Goal: Transaction & Acquisition: Purchase product/service

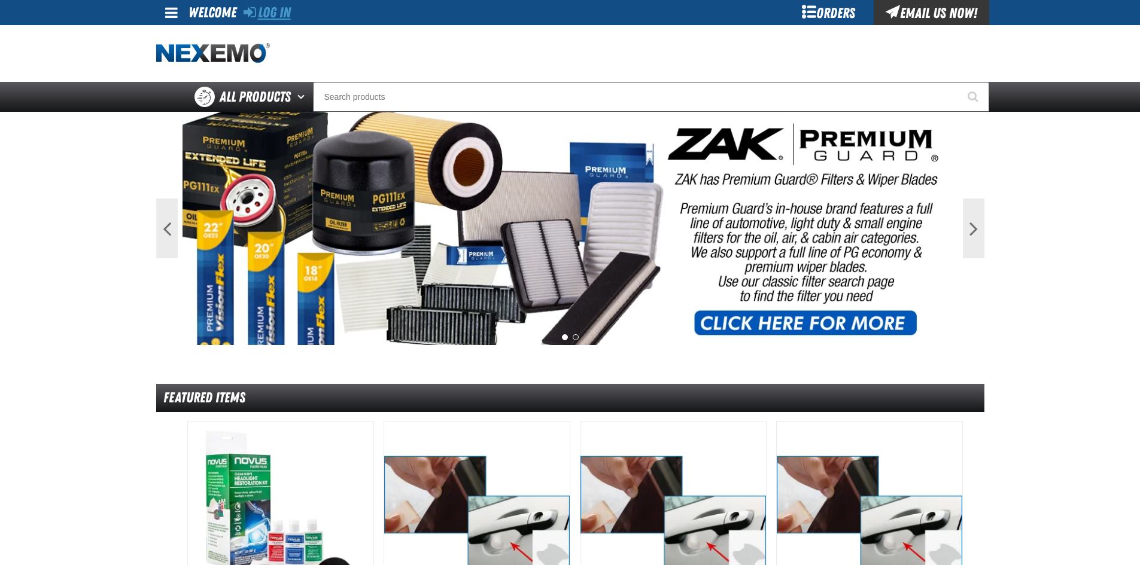
click at [258, 9] on link "Log In" at bounding box center [267, 12] width 47 height 17
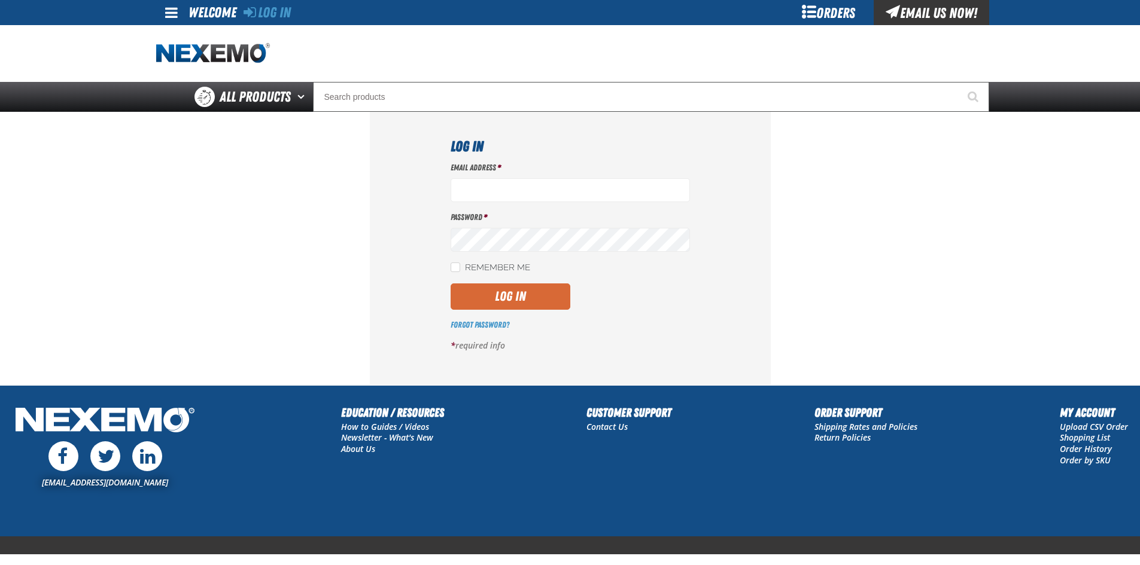
type input "ltucker03@vtaig.com"
click at [516, 289] on button "Log In" at bounding box center [511, 297] width 120 height 26
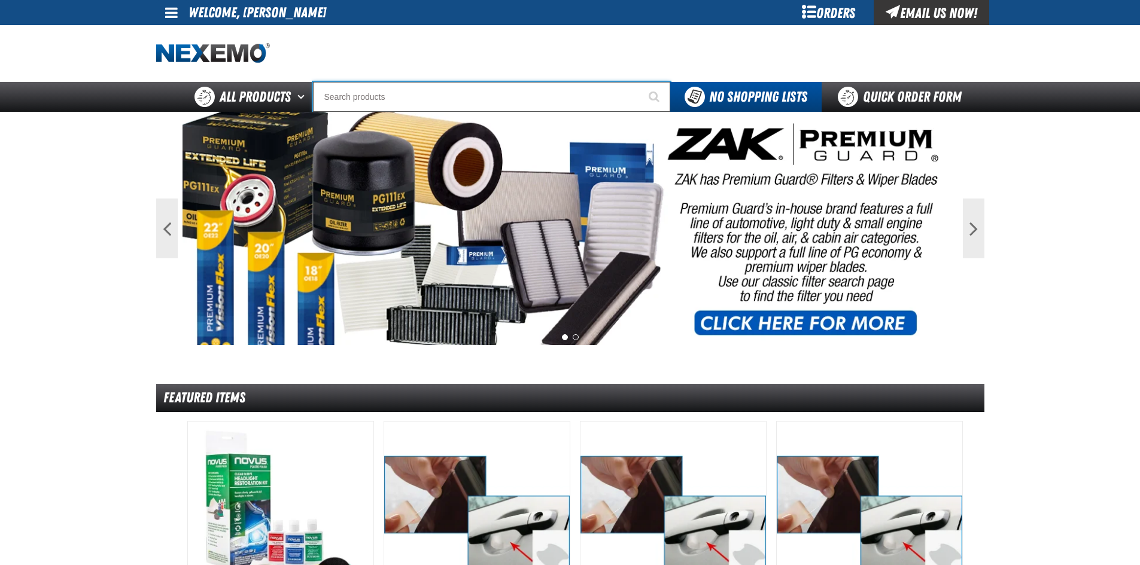
click at [390, 94] on input "Search" at bounding box center [491, 97] width 357 height 30
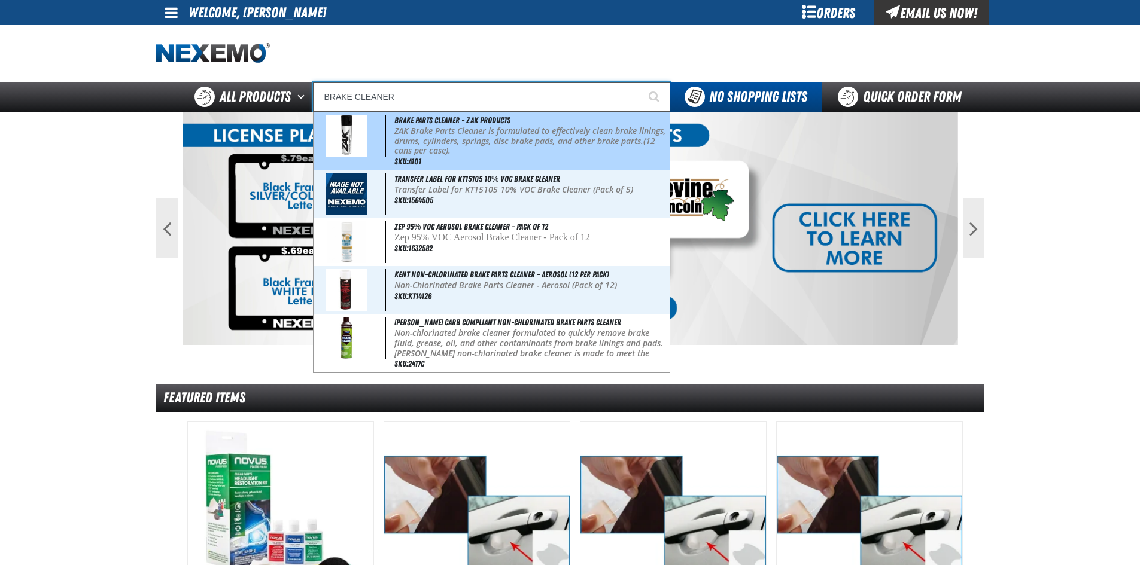
type input "Brake Parts Cleaner - ZAK Products"
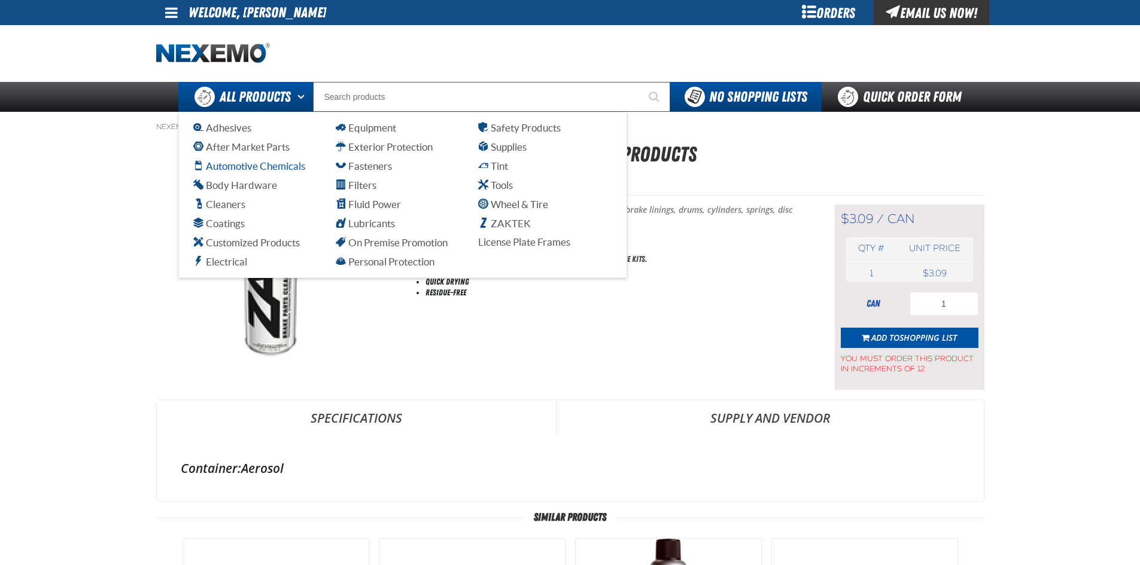
click at [251, 169] on span "Automotive Chemicals" at bounding box center [249, 165] width 112 height 11
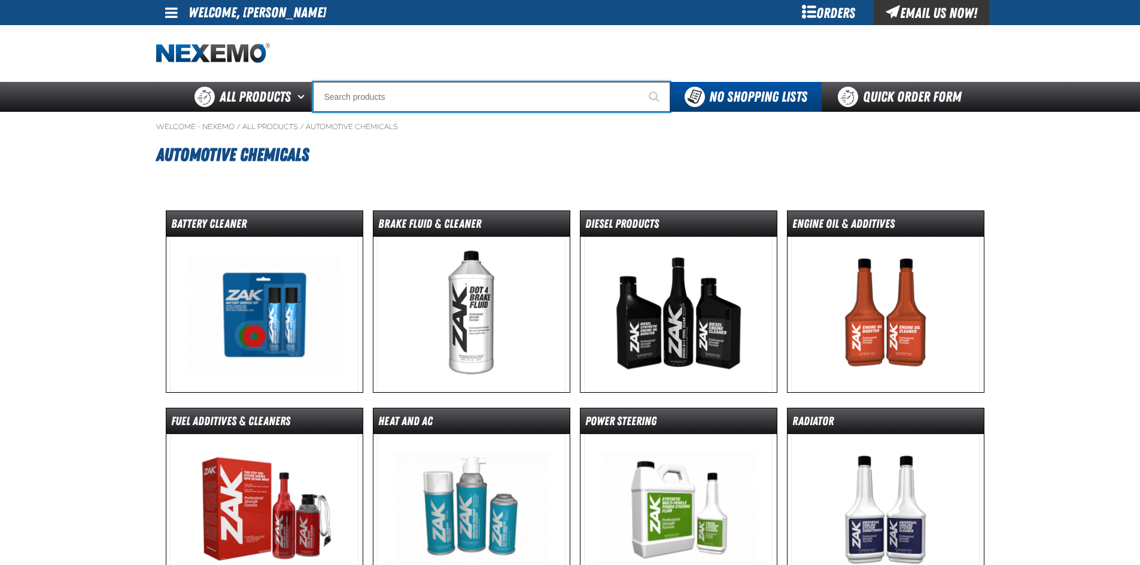
click at [386, 101] on input "Search" at bounding box center [491, 97] width 357 height 30
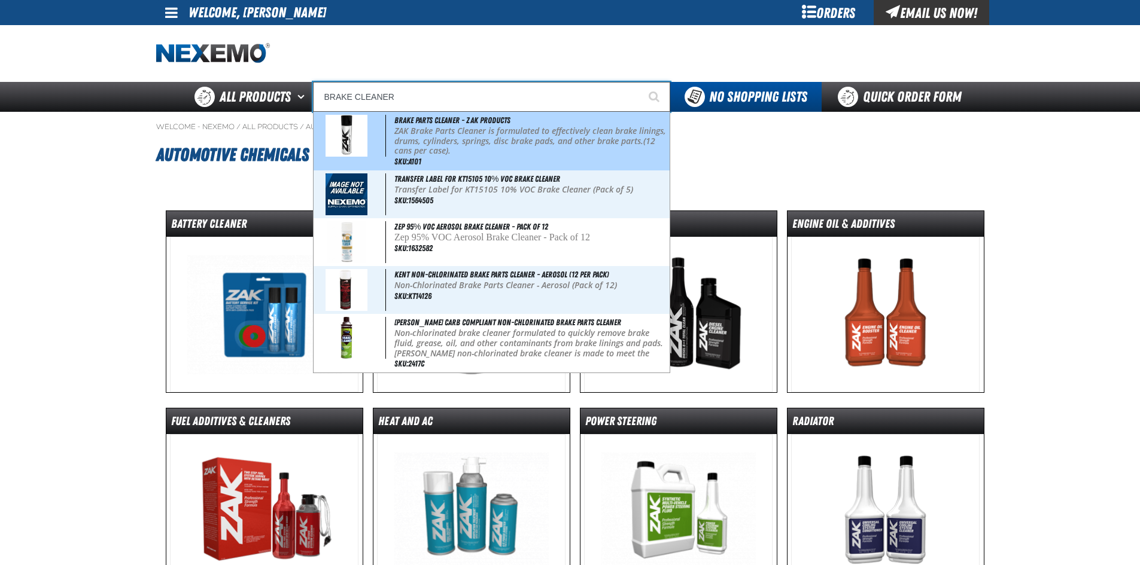
type input "Brake Parts Cleaner - ZAK Products"
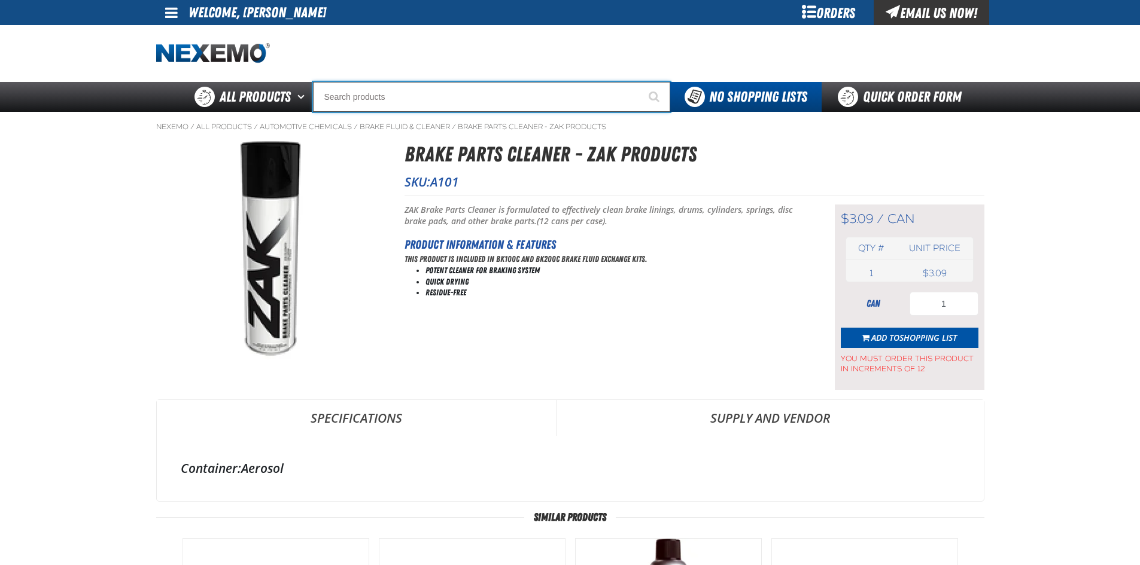
click at [437, 89] on input "Search" at bounding box center [491, 97] width 357 height 30
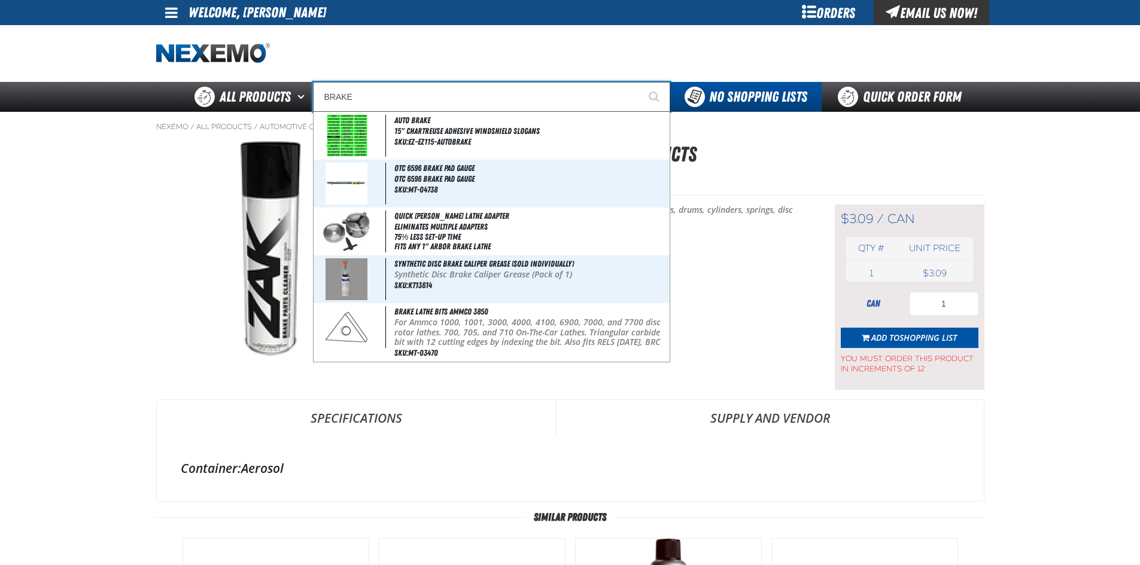
click at [416, 98] on input "BRAKE" at bounding box center [491, 97] width 357 height 30
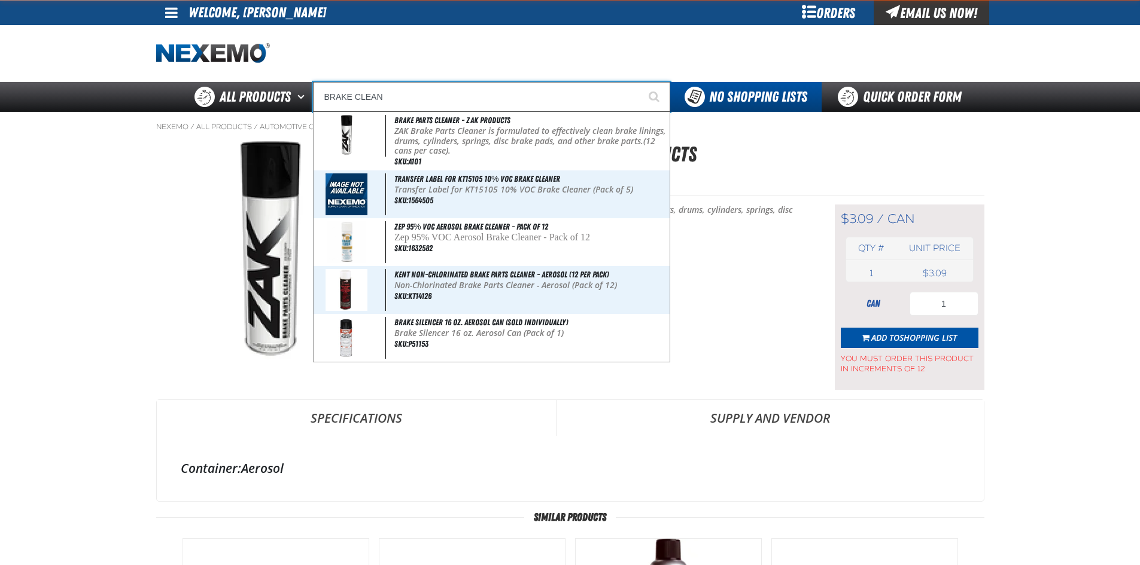
type input "BRAKE CLEAN"
click at [640, 82] on button "Start Searching" at bounding box center [655, 97] width 30 height 30
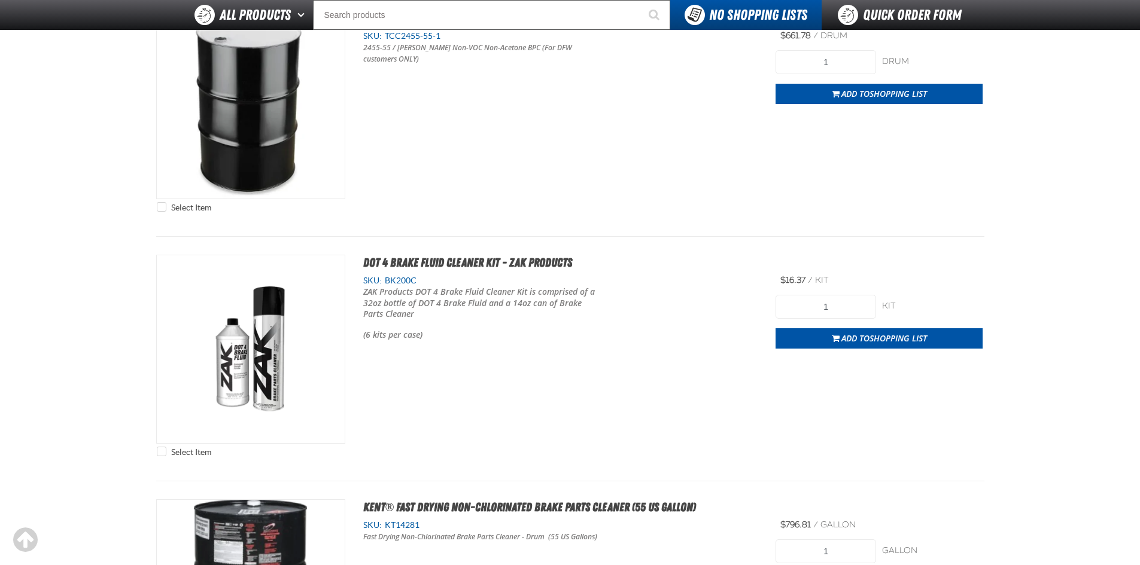
scroll to position [1615, 0]
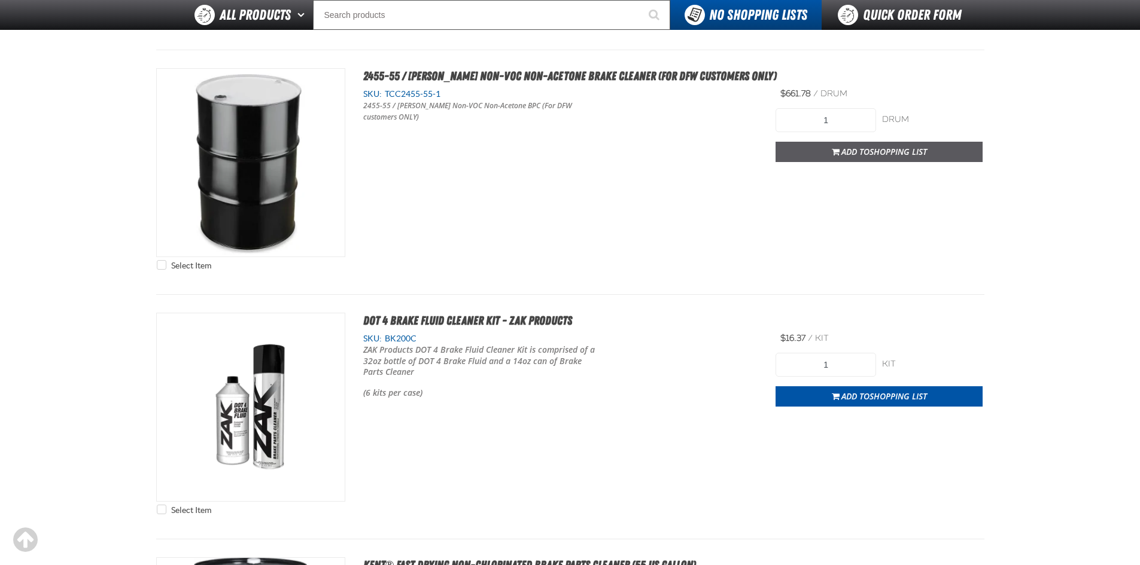
click at [814, 150] on button "Add to Shopping List" at bounding box center [878, 152] width 207 height 20
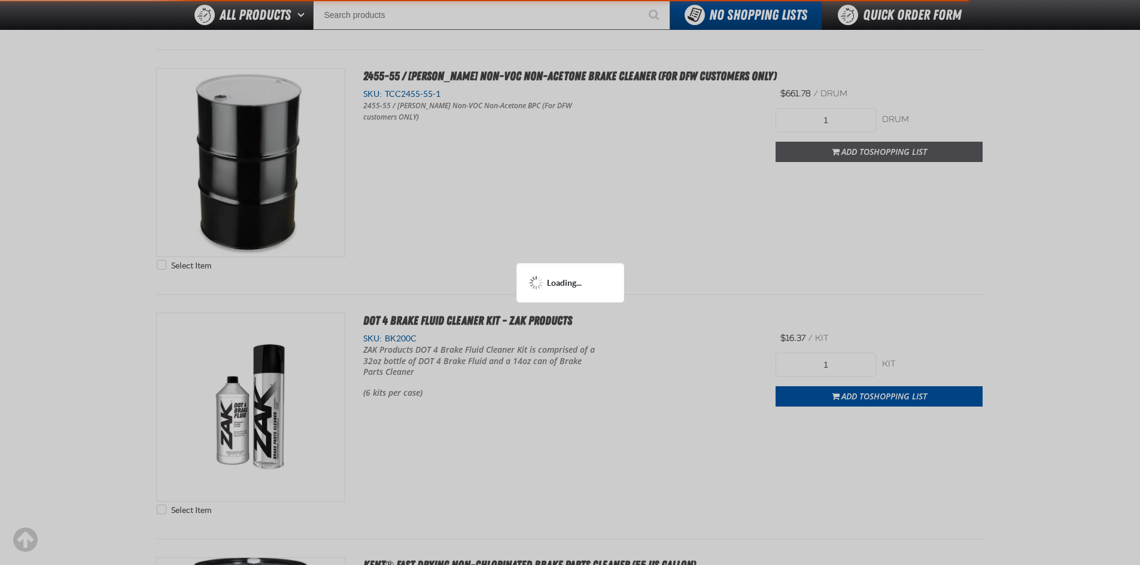
scroll to position [1674, 0]
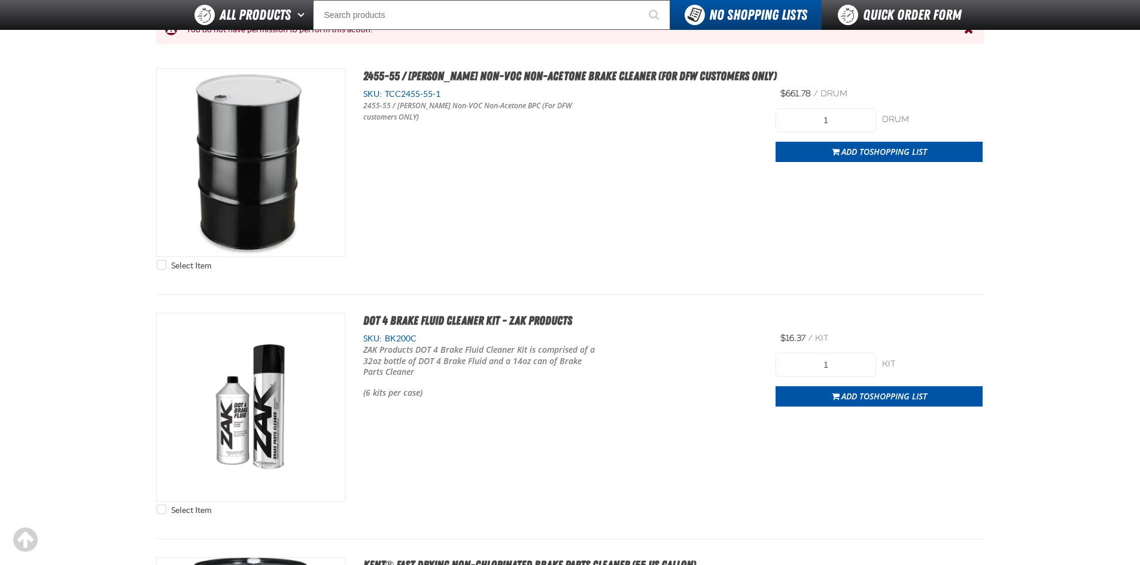
drag, startPoint x: 732, startPoint y: 166, endPoint x: 690, endPoint y: 169, distance: 42.0
click at [690, 169] on div "Select Item 2455-55 / Johnsen's Non-VOC Non-Acetone Brake Cleaner (For DFW cust…" at bounding box center [570, 172] width 828 height 208
click at [726, 38] on button "Create New List" at bounding box center [705, 43] width 227 height 24
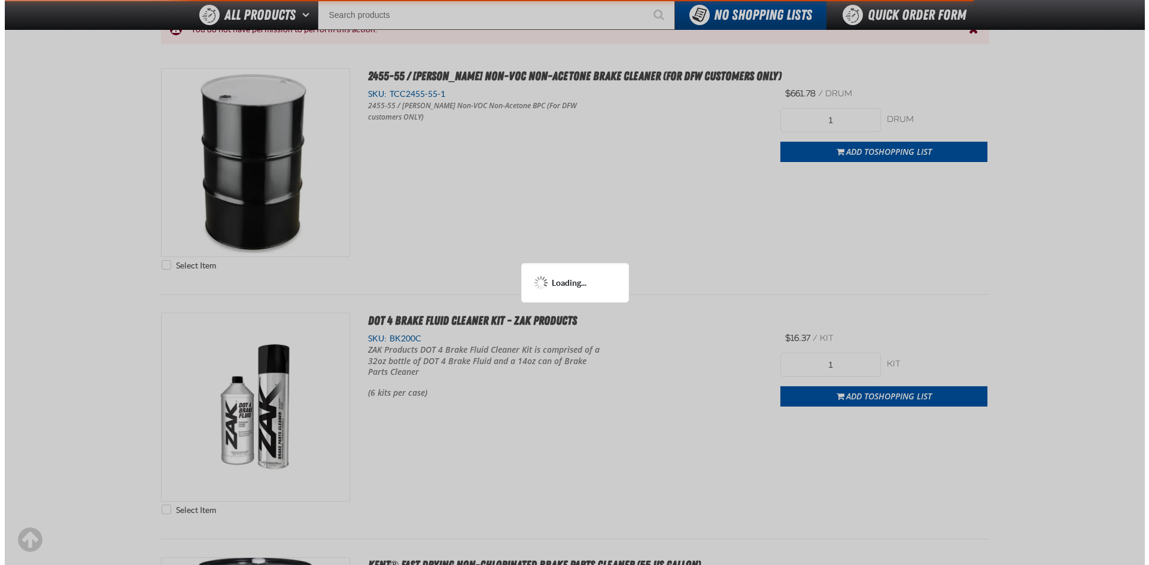
scroll to position [0, 0]
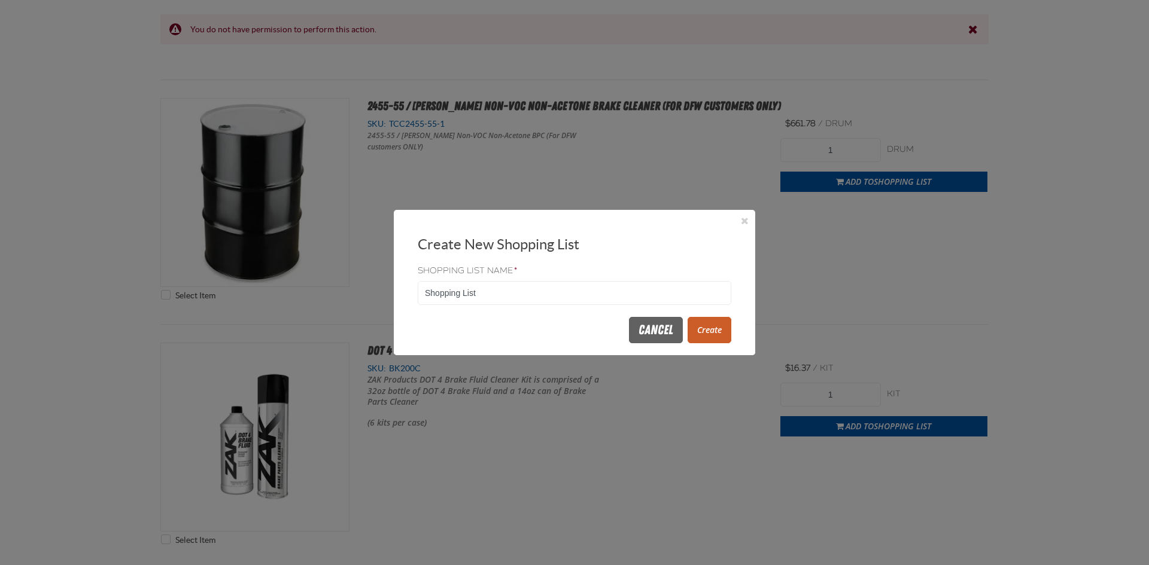
click at [707, 334] on button "Create" at bounding box center [709, 330] width 44 height 26
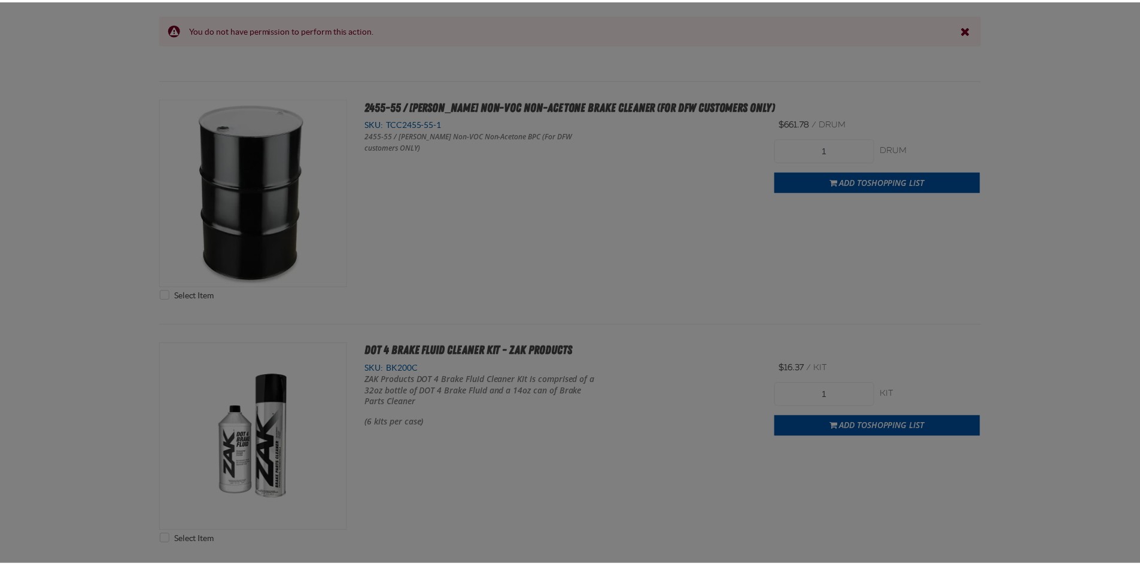
scroll to position [1674, 0]
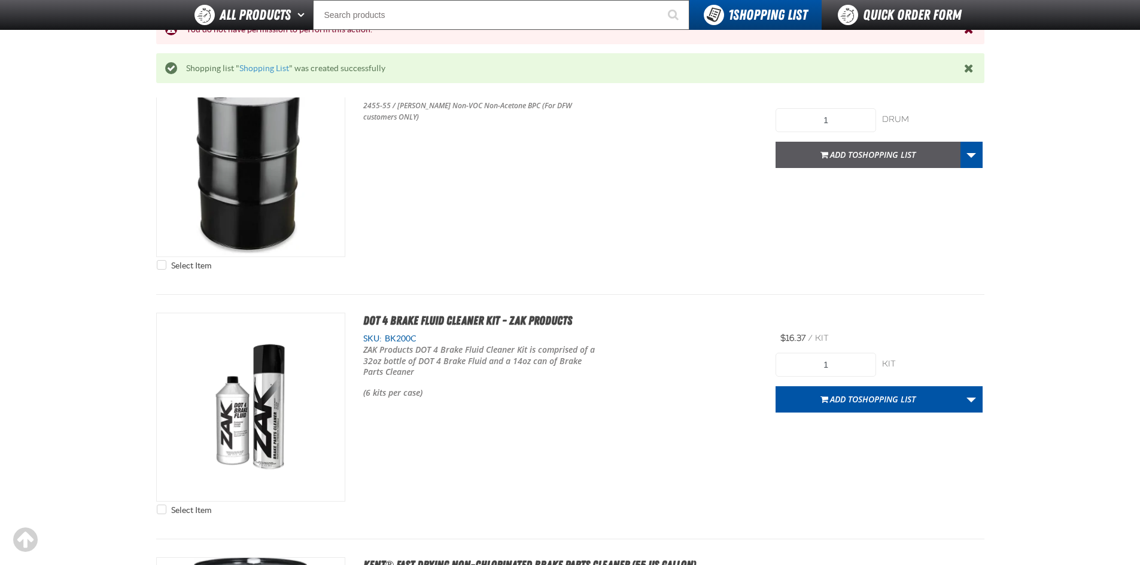
click at [876, 159] on span "Shopping List" at bounding box center [886, 154] width 57 height 11
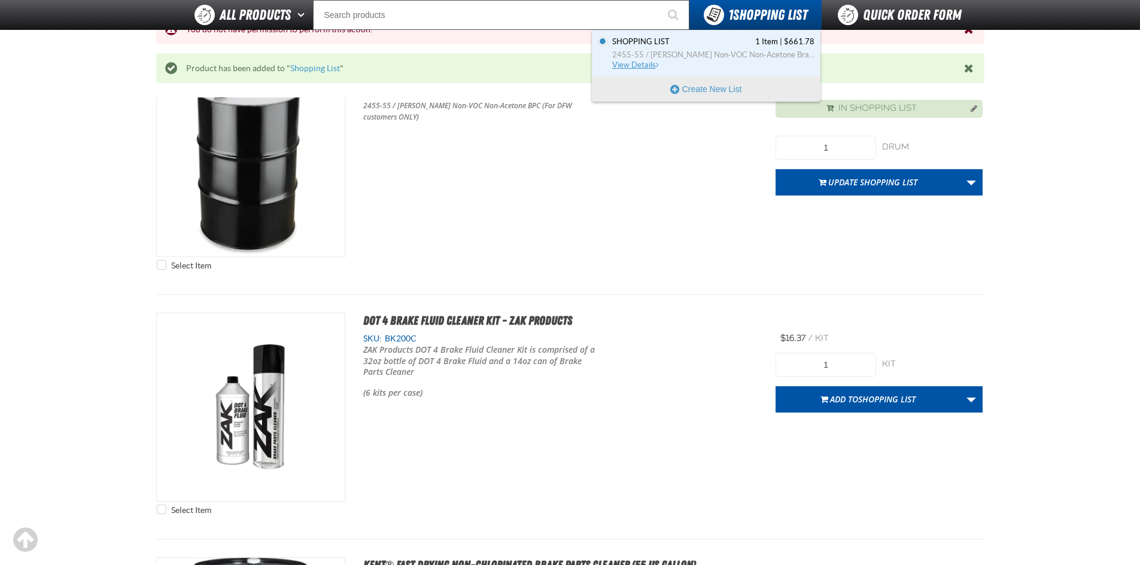
click at [728, 60] on link "Shopping List 1 Item | $661.78 2455-55 / Johnsen's Non-VOC Non-Acetone Brake Cl…" at bounding box center [712, 53] width 205 height 34
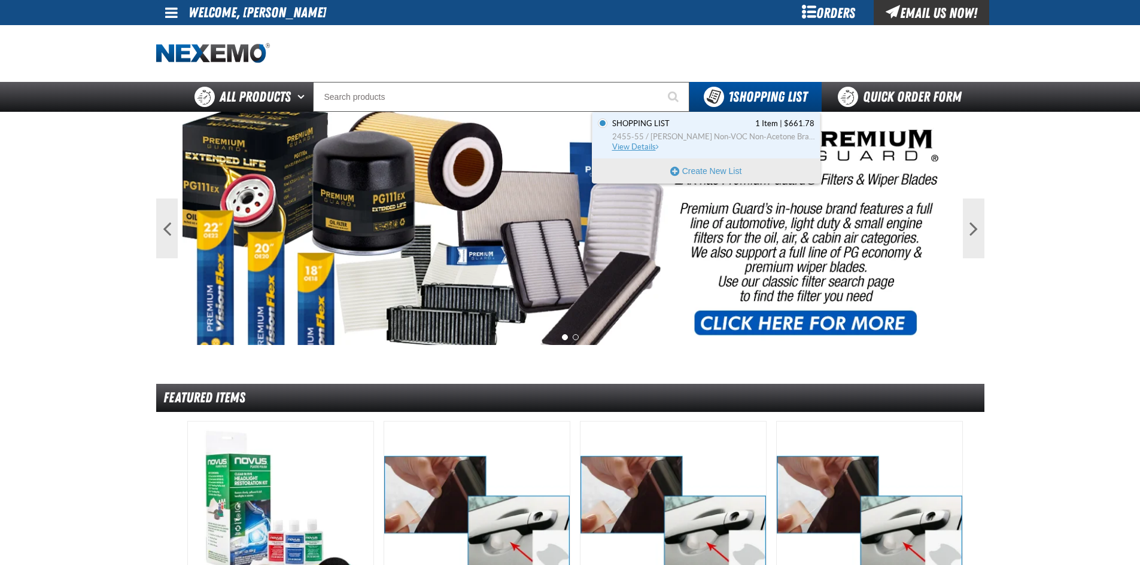
click at [754, 129] on span "Shopping List 1 Item | $661.78" at bounding box center [713, 123] width 202 height 11
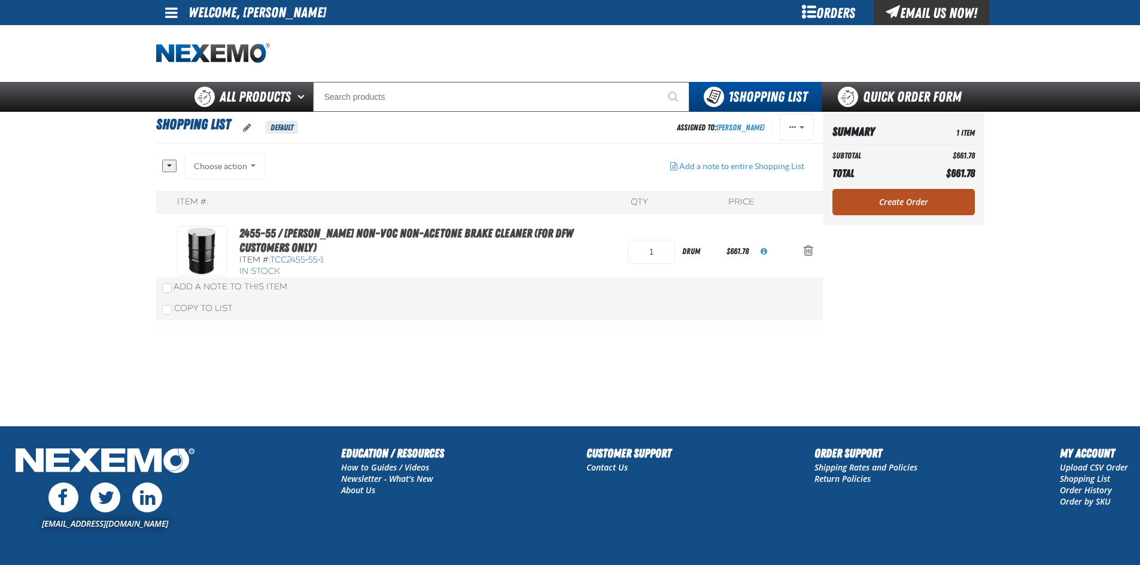
click at [924, 205] on link "Create Order" at bounding box center [903, 202] width 142 height 26
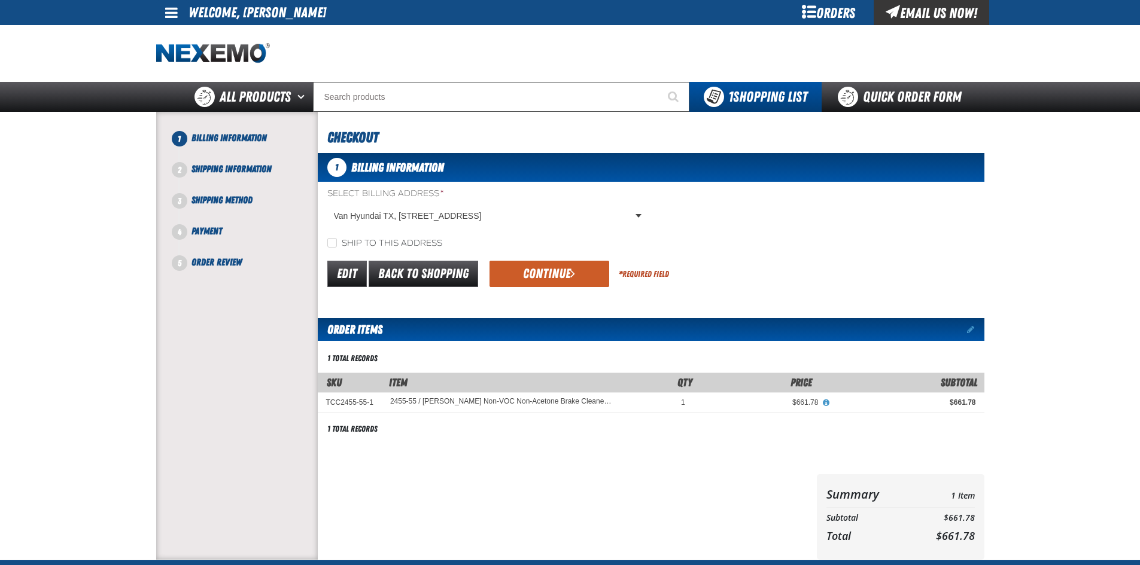
click at [330, 249] on label "Ship to this address" at bounding box center [384, 243] width 115 height 11
click at [330, 248] on input "Ship to this address" at bounding box center [332, 243] width 10 height 10
checkbox input "true"
click at [530, 281] on button "Continue" at bounding box center [549, 274] width 120 height 26
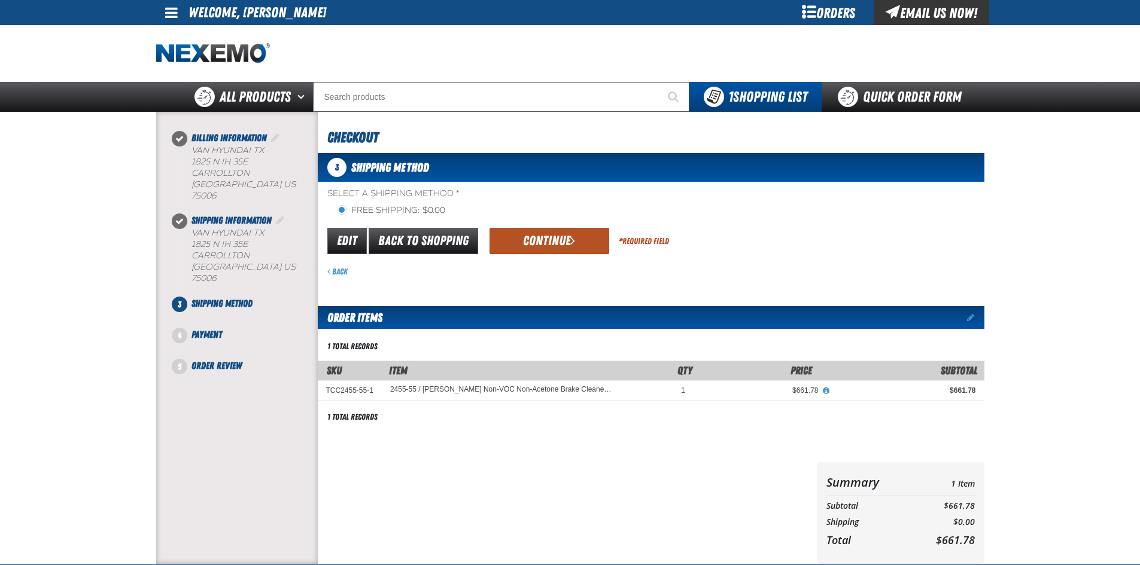
click at [548, 239] on button "Continue" at bounding box center [549, 241] width 120 height 26
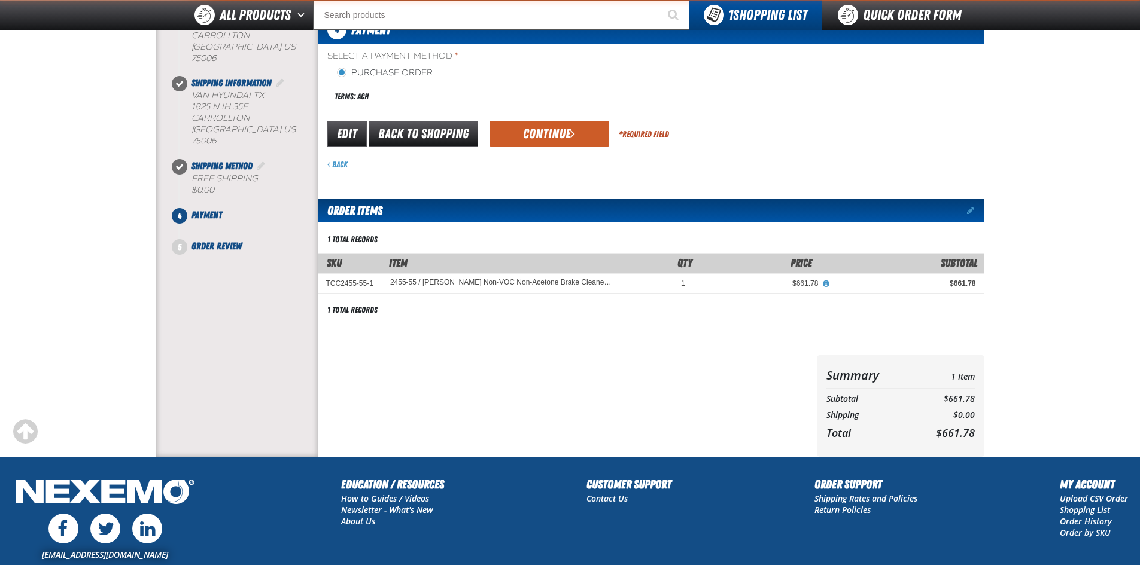
scroll to position [120, 0]
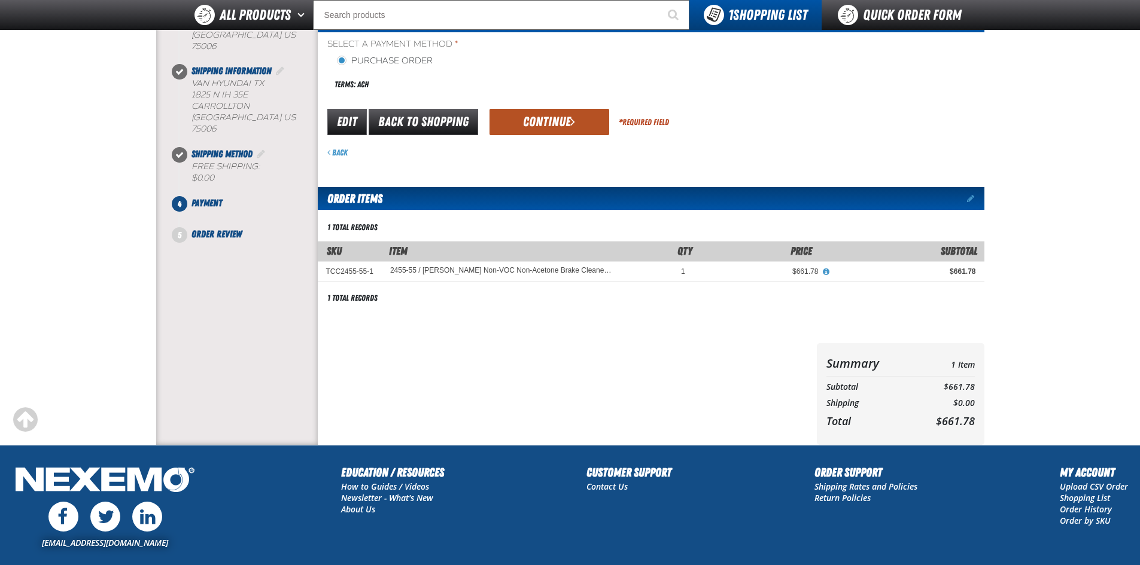
click at [530, 124] on button "Continue" at bounding box center [549, 122] width 120 height 26
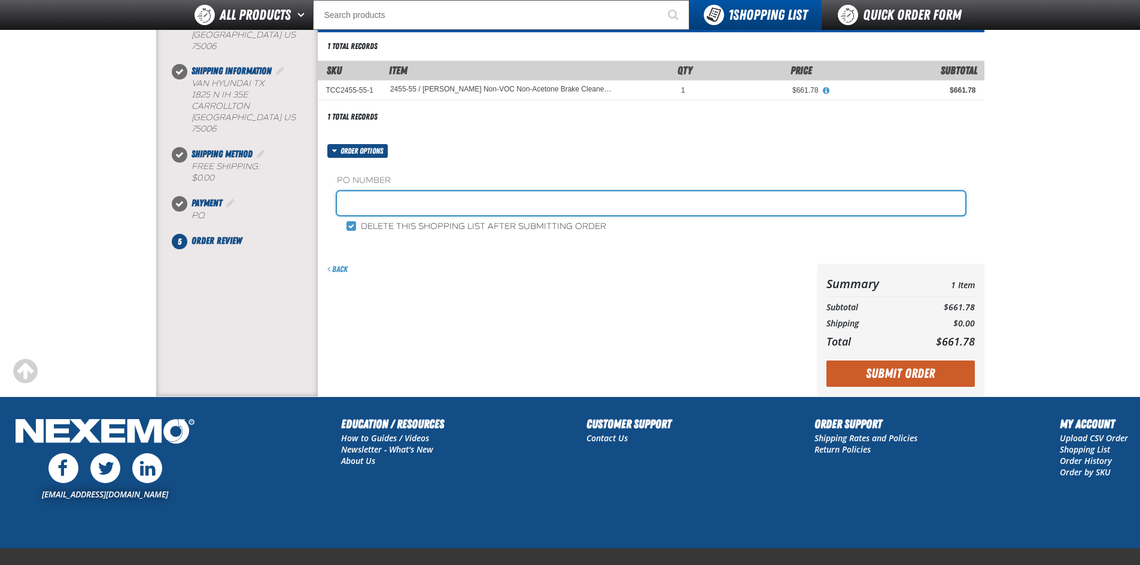
click at [378, 196] on input "text" at bounding box center [651, 203] width 628 height 24
type input "89033-1"
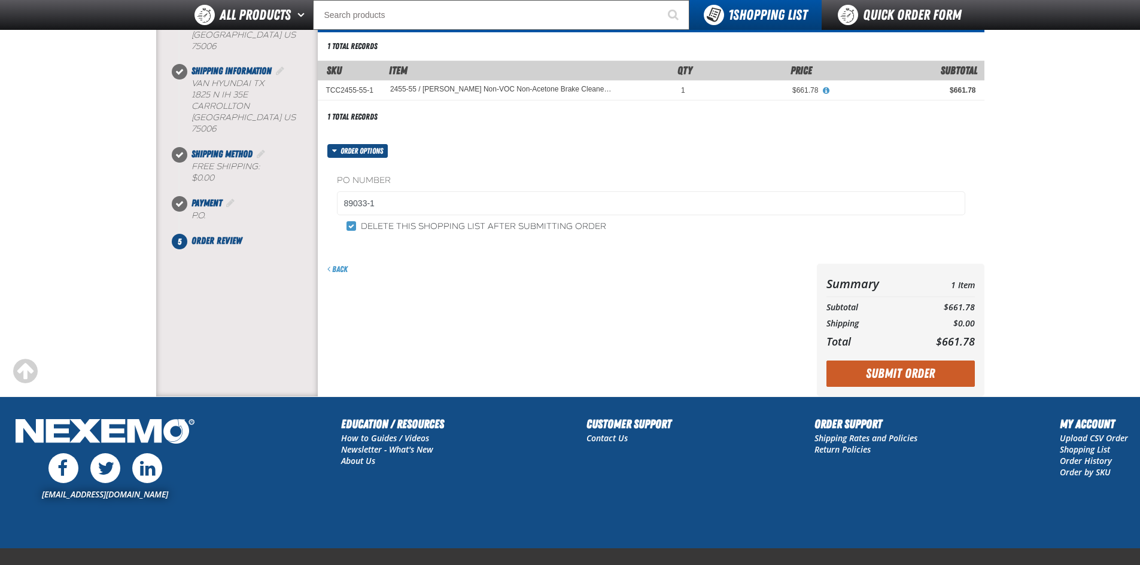
click at [482, 278] on div "Back" at bounding box center [565, 330] width 494 height 133
click at [934, 370] on button "Submit Order" at bounding box center [900, 374] width 148 height 26
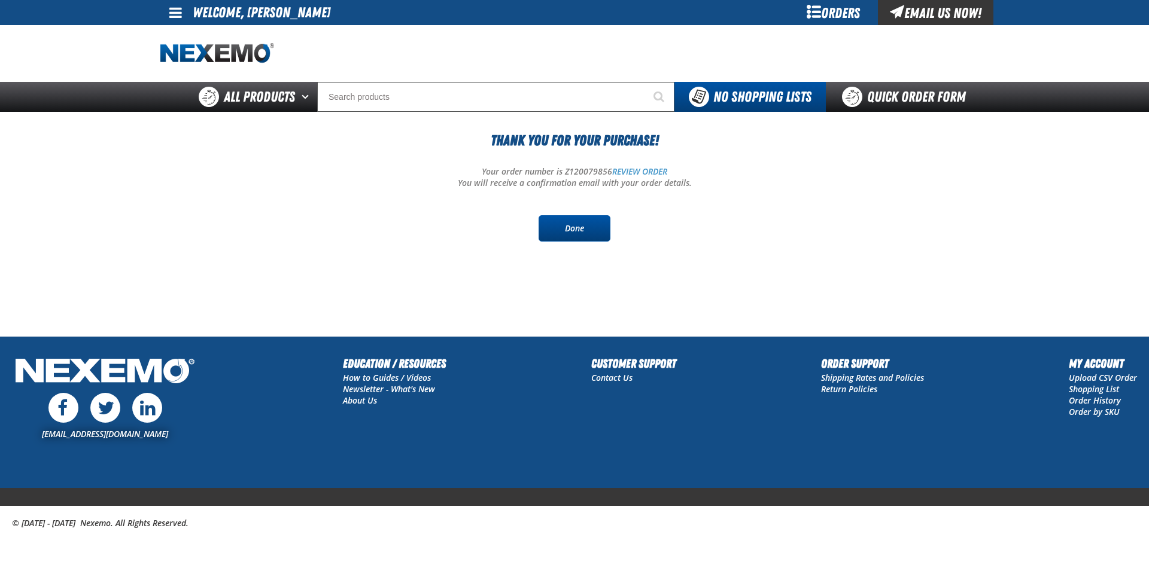
click at [562, 232] on link "Done" at bounding box center [574, 228] width 72 height 26
